Goal: Task Accomplishment & Management: Use online tool/utility

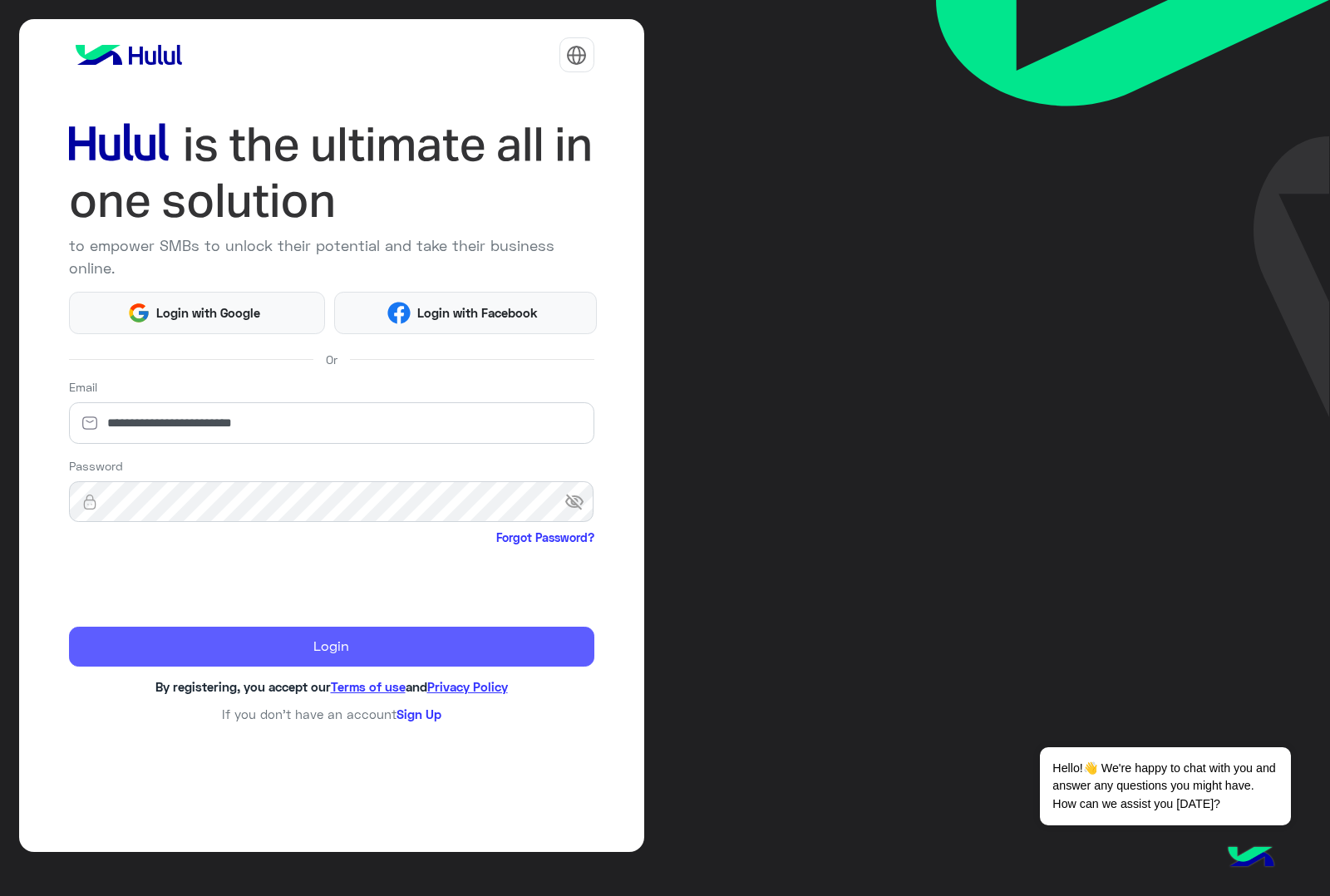
click at [248, 641] on button "Login" at bounding box center [331, 646] width 525 height 40
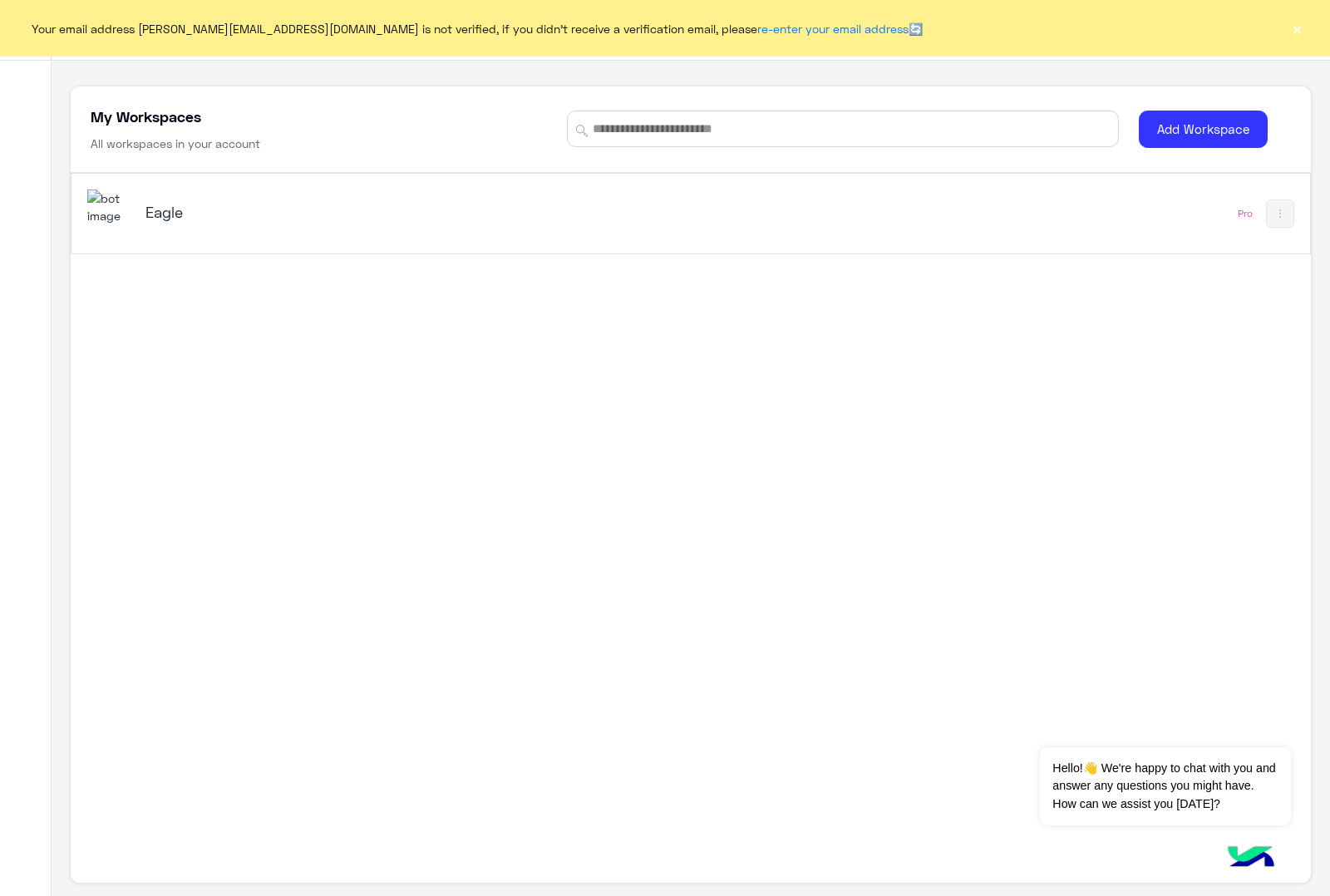
drag, startPoint x: 1298, startPoint y: 31, endPoint x: 1187, endPoint y: 98, distance: 129.7
click at [1295, 31] on button "×" at bounding box center [1297, 29] width 17 height 17
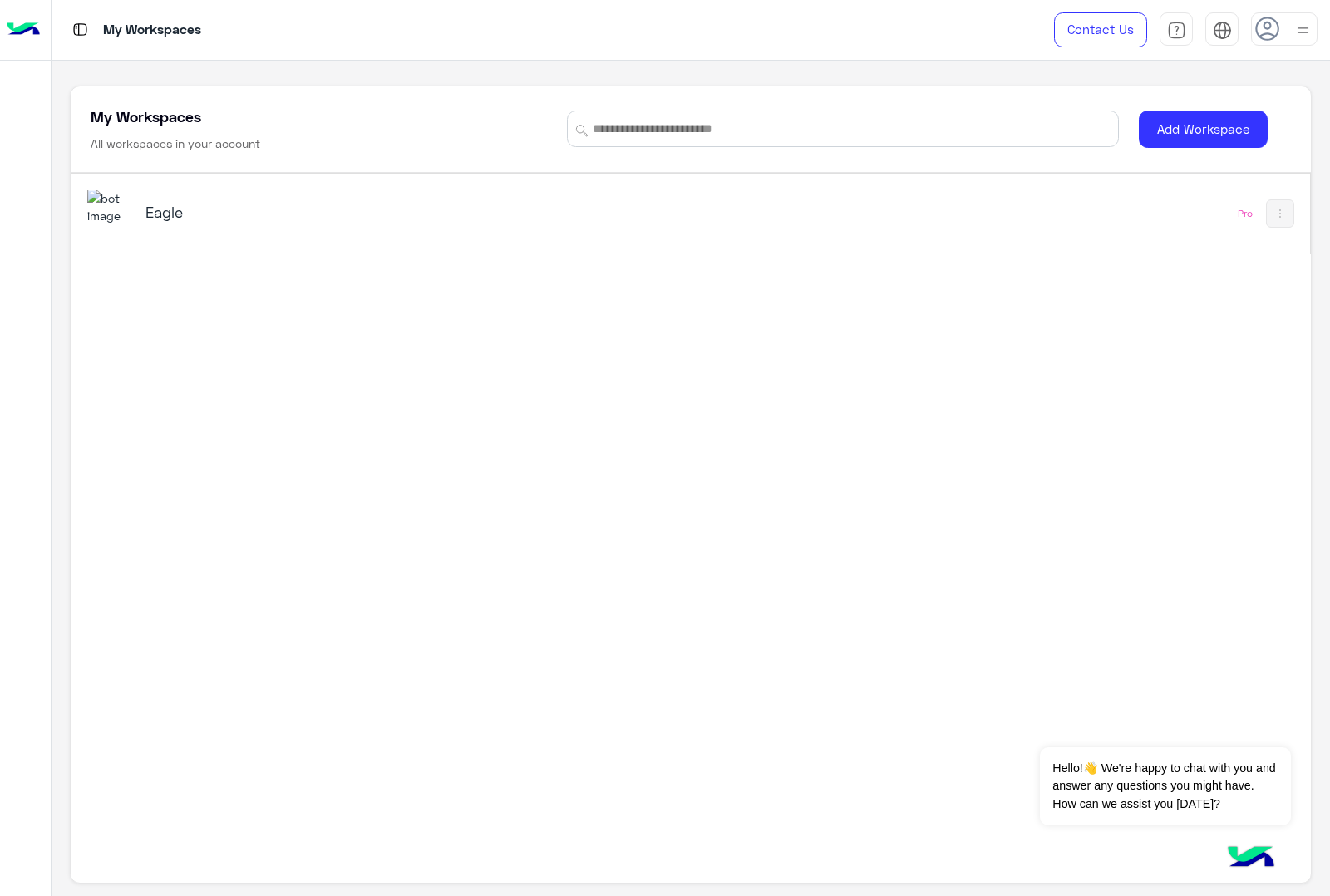
click at [546, 220] on h5 "Eagle" at bounding box center [362, 212] width 435 height 20
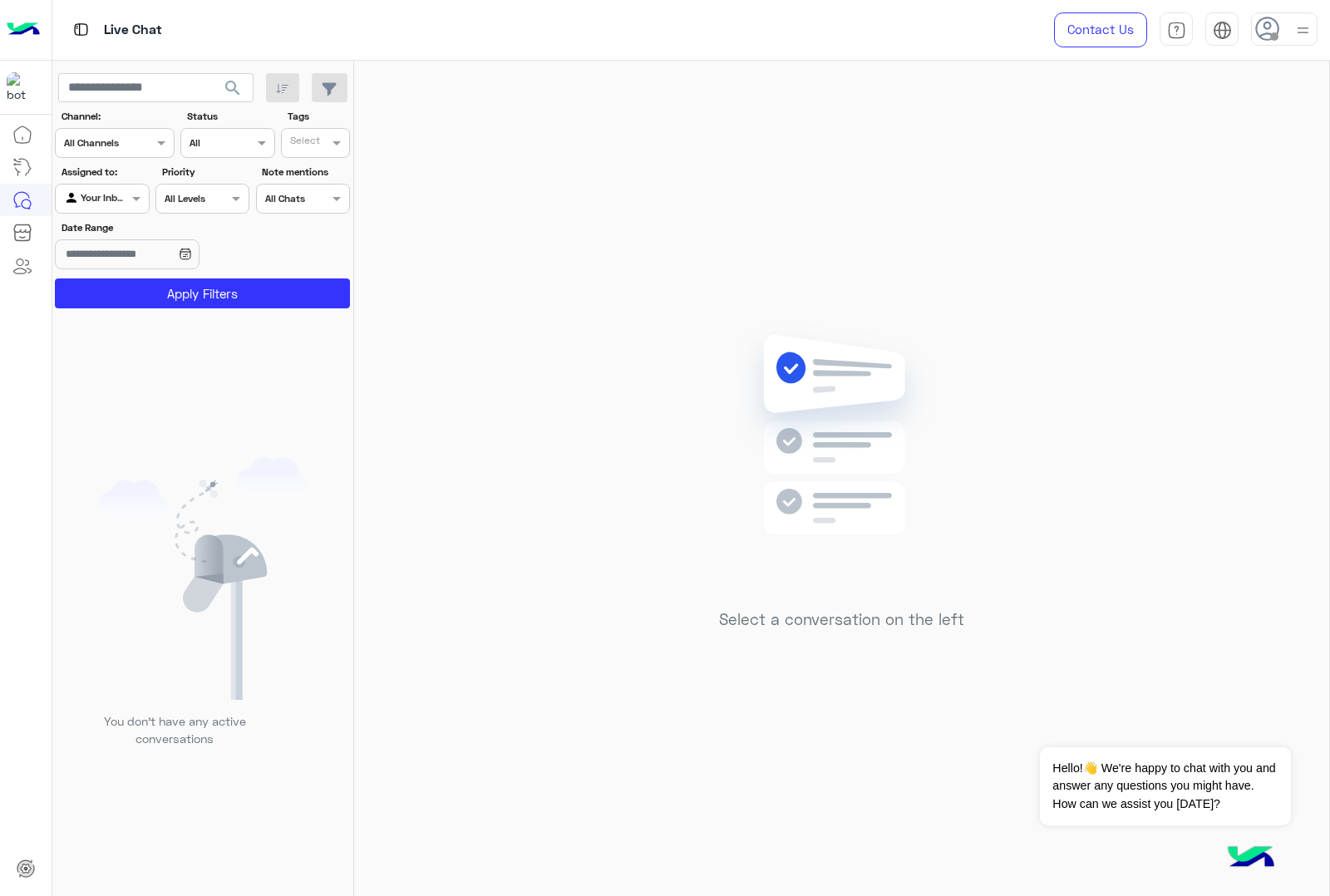
click at [1300, 39] on img at bounding box center [1303, 31] width 20 height 20
click at [1259, 123] on label "Online" at bounding box center [1213, 126] width 181 height 30
click at [1294, 33] on img at bounding box center [1303, 31] width 20 height 20
